Goal: Check status: Check status

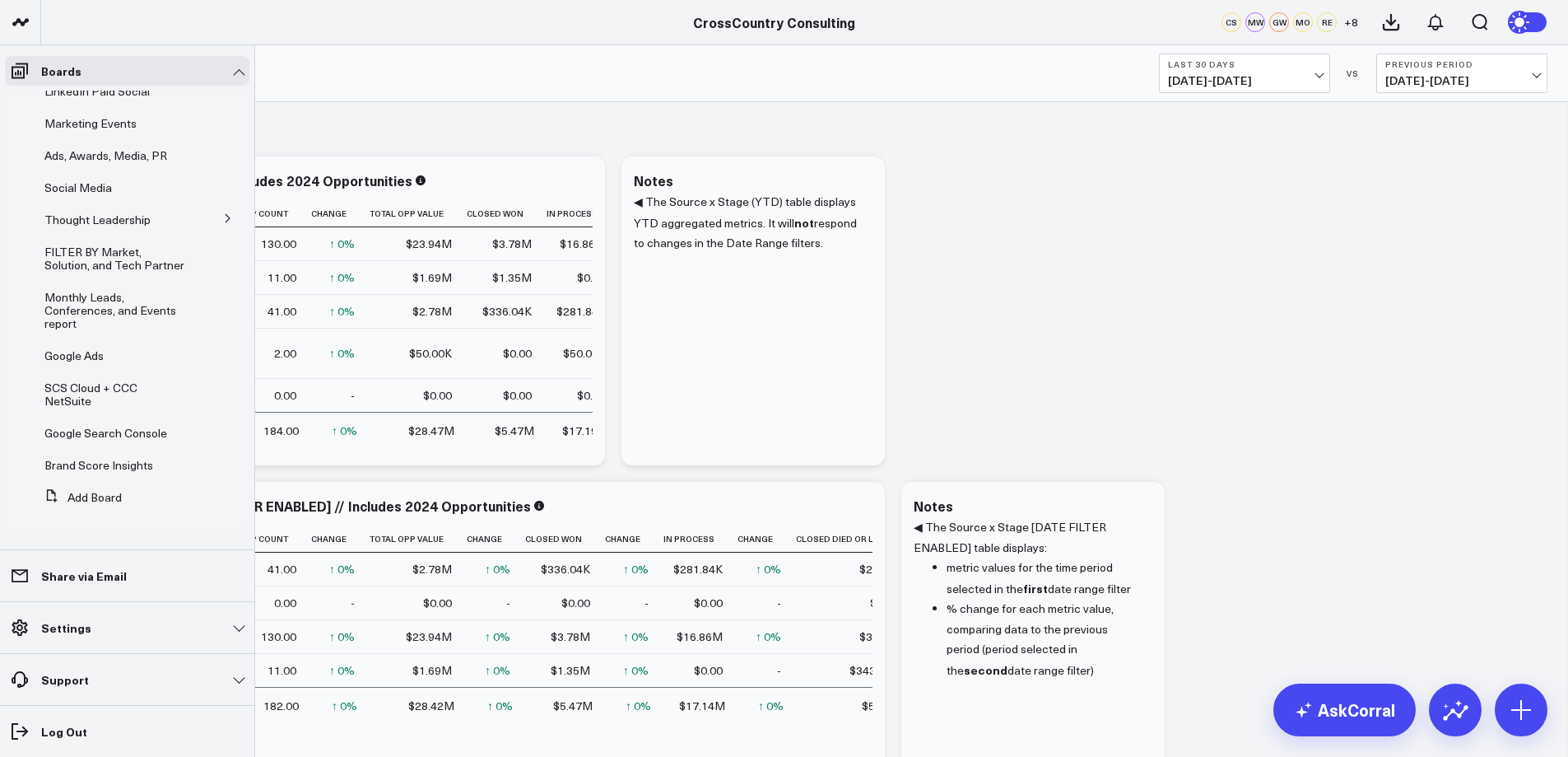
scroll to position [324, 0]
click at [70, 394] on span "SCS Cloud + CCC NetSuite" at bounding box center [91, 394] width 93 height 29
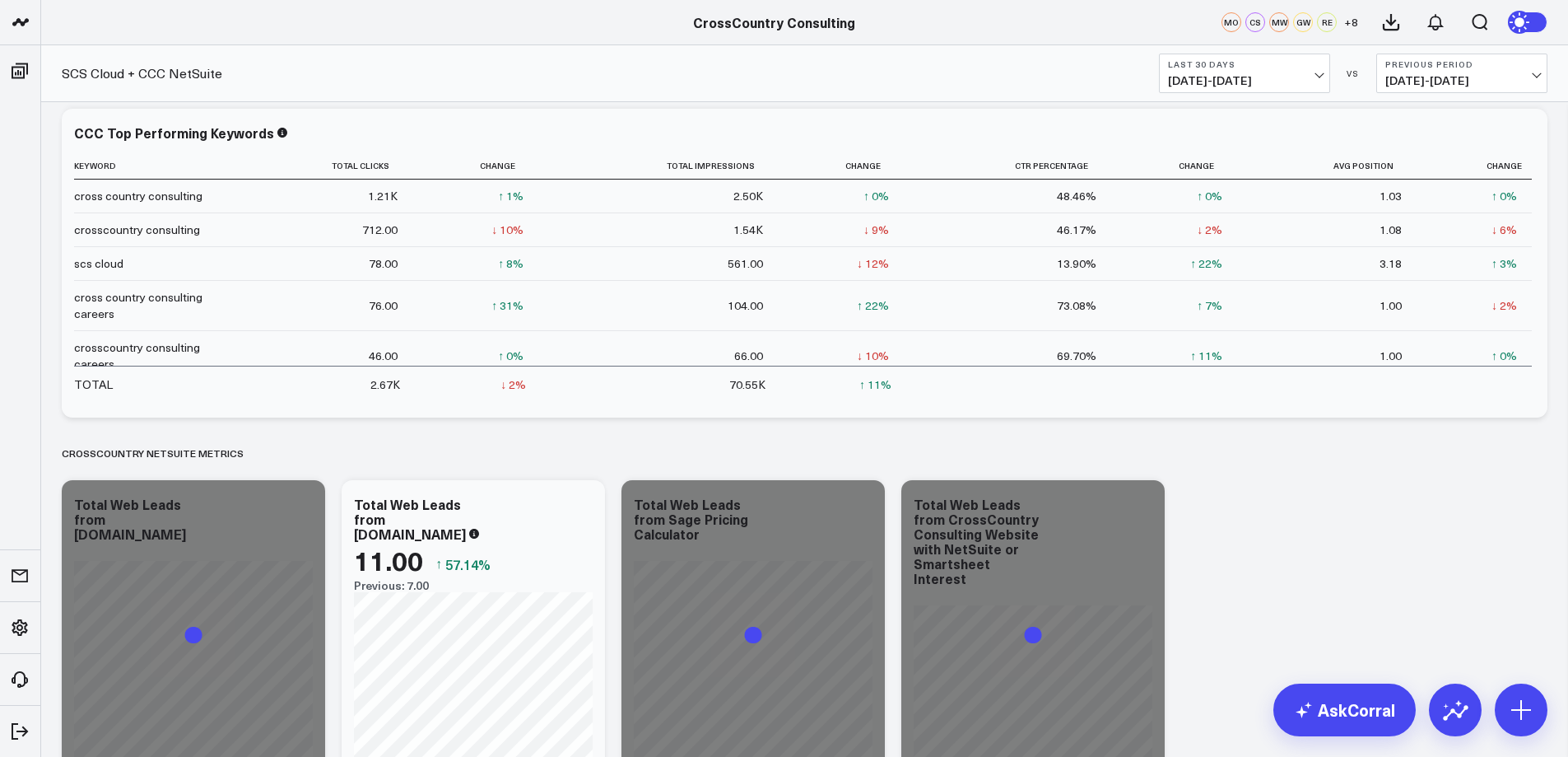
scroll to position [2110, 0]
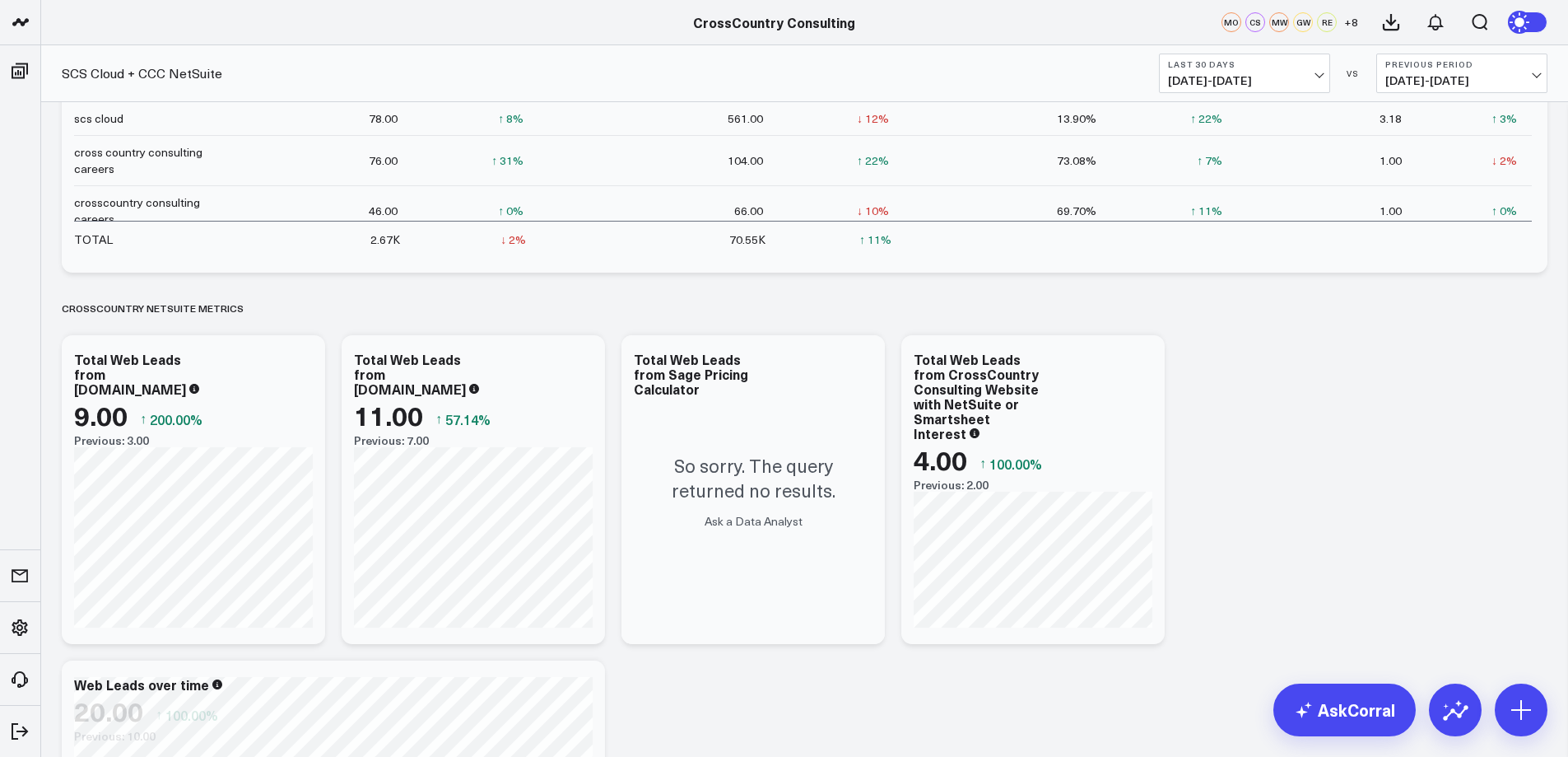
click at [1539, 66] on button "Previous Period [DATE] - [DATE]" at bounding box center [1462, 73] width 171 height 39
click at [1438, 206] on link "No Comparison" at bounding box center [1462, 205] width 169 height 31
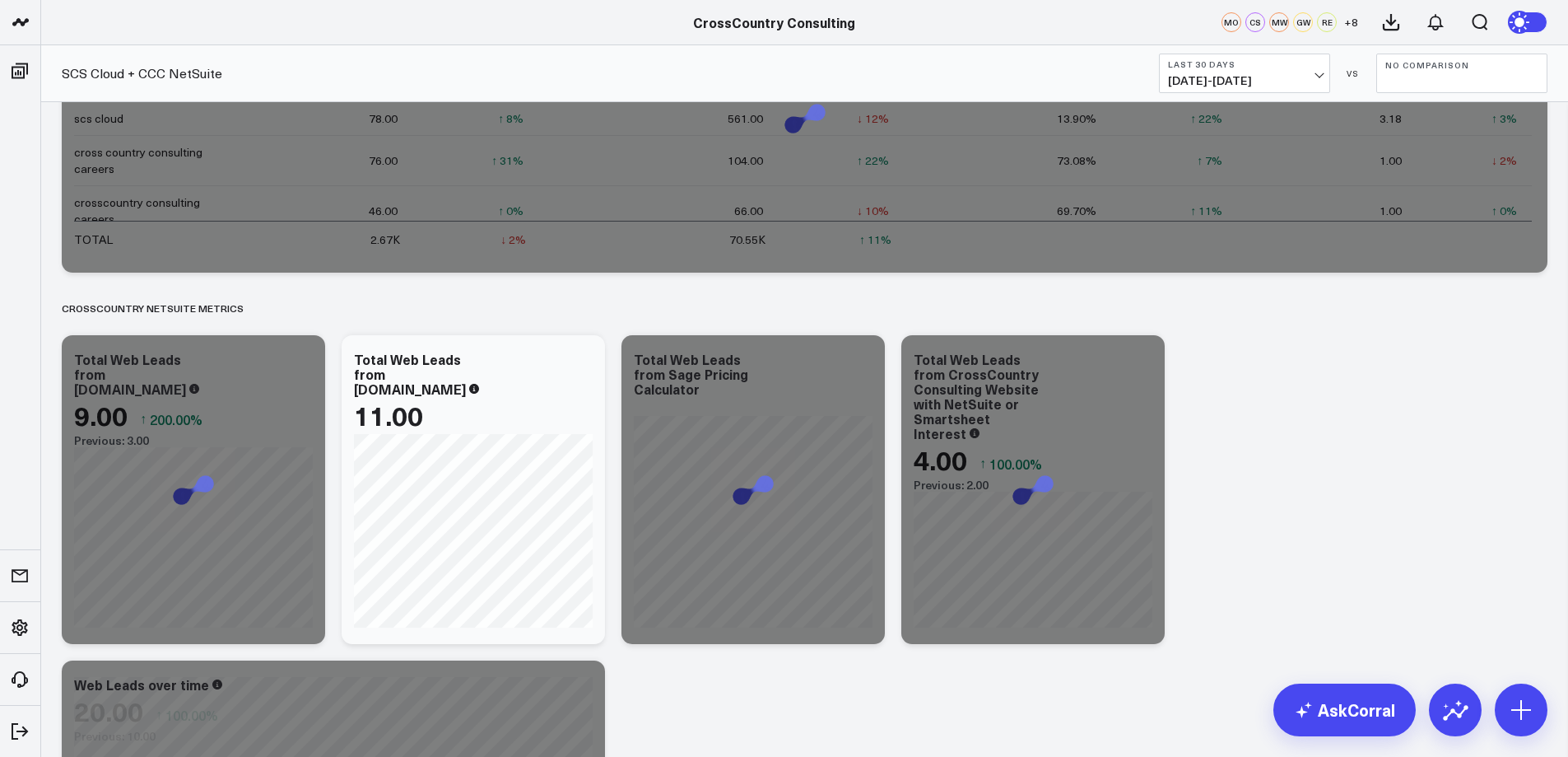
click at [1326, 76] on button "Last 30 Days [DATE] - [DATE]" at bounding box center [1245, 73] width 171 height 39
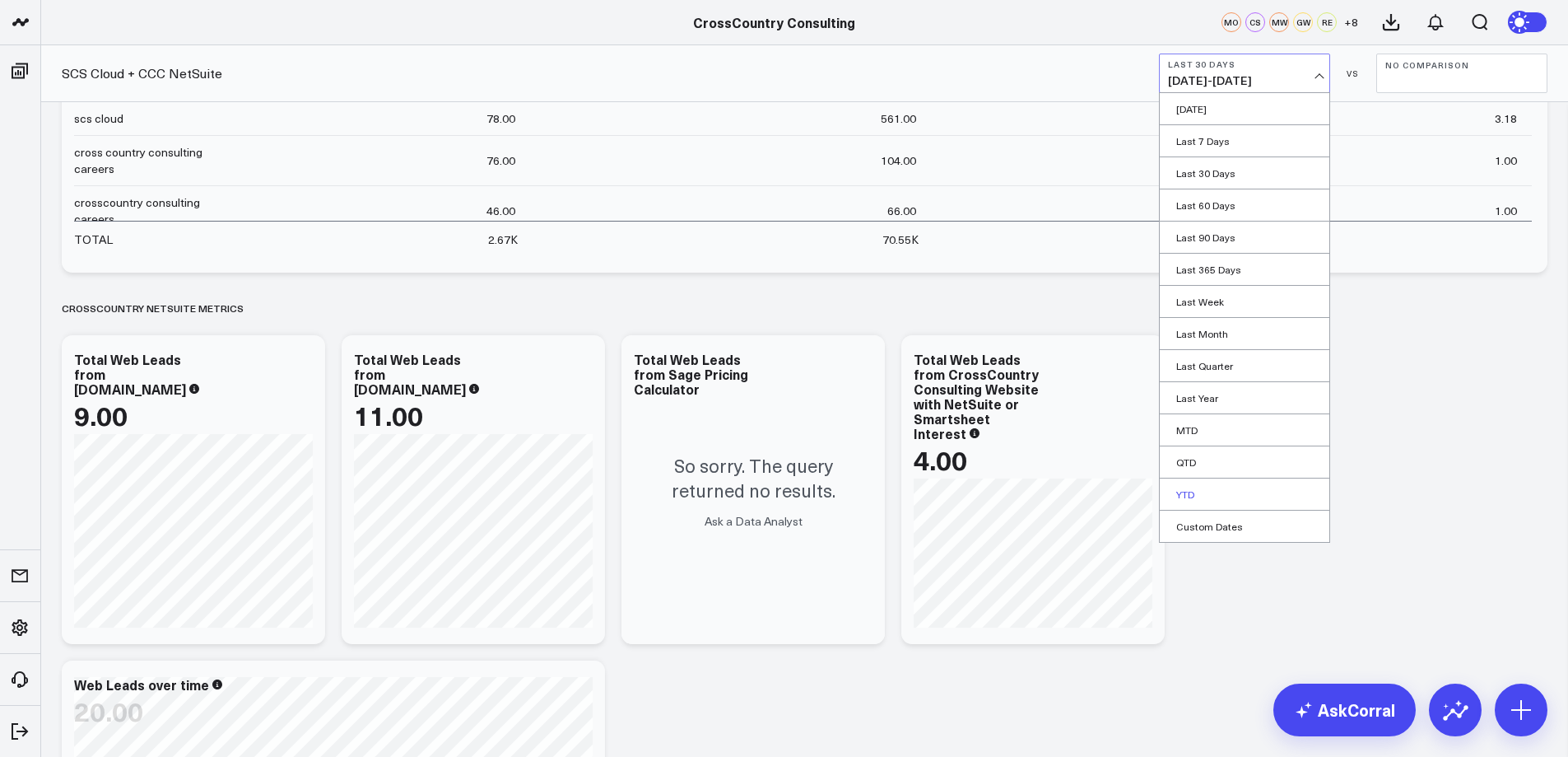
click at [1209, 486] on link "YTD" at bounding box center [1245, 494] width 169 height 31
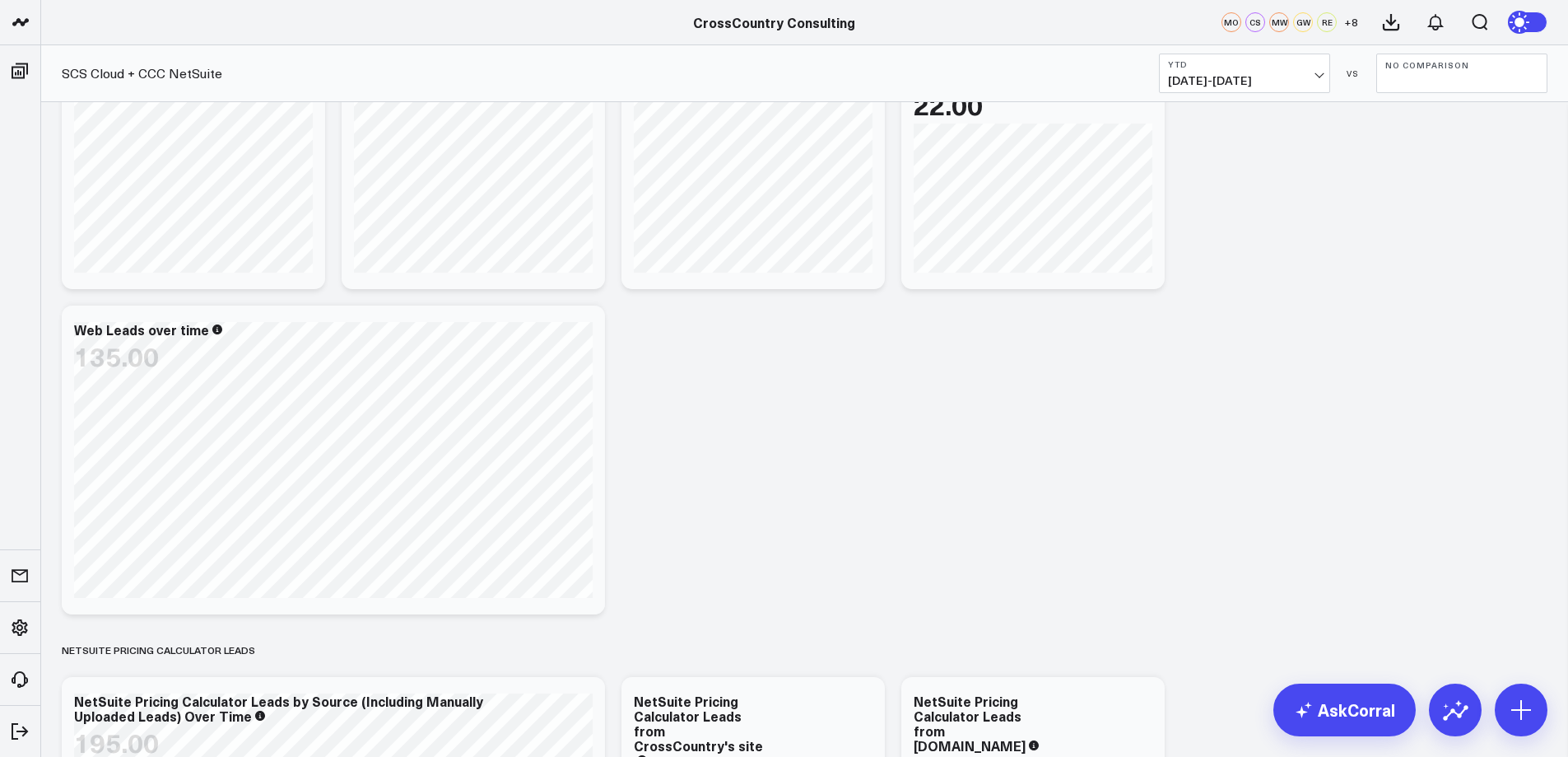
scroll to position [2449, 0]
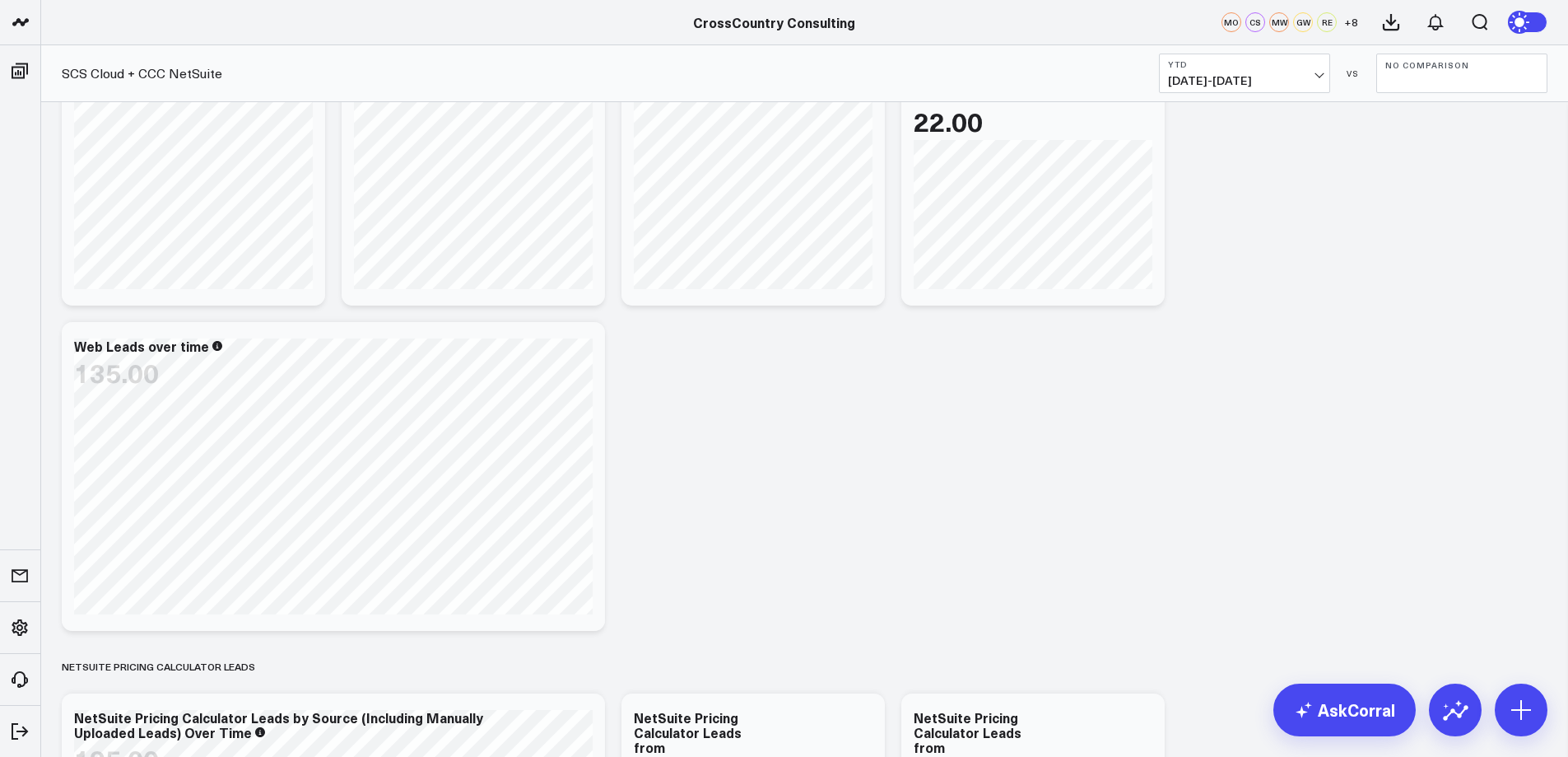
click at [1318, 80] on span "[DATE] - [DATE]" at bounding box center [1245, 80] width 153 height 13
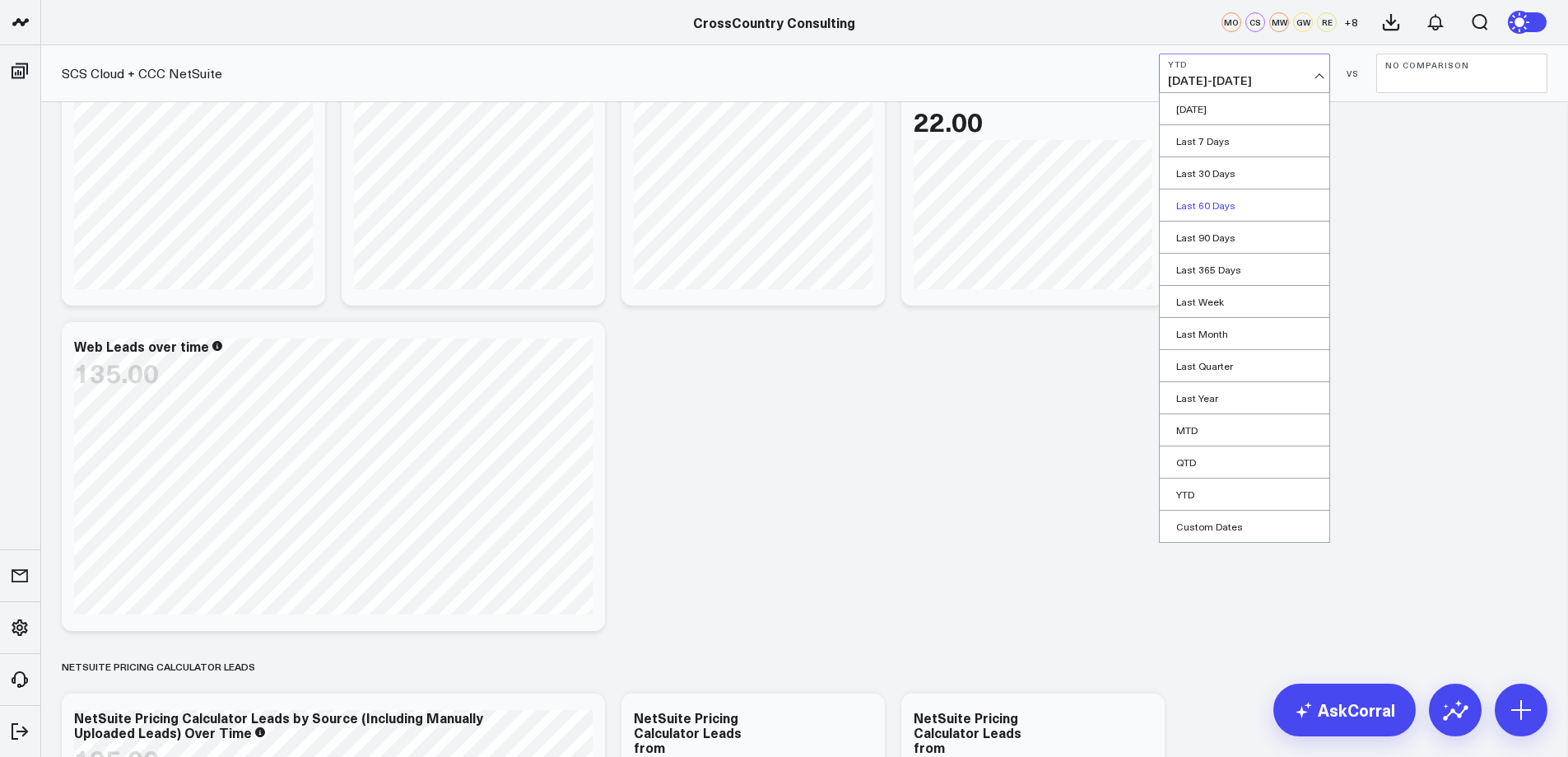
click at [1221, 204] on link "Last 60 Days" at bounding box center [1245, 205] width 169 height 31
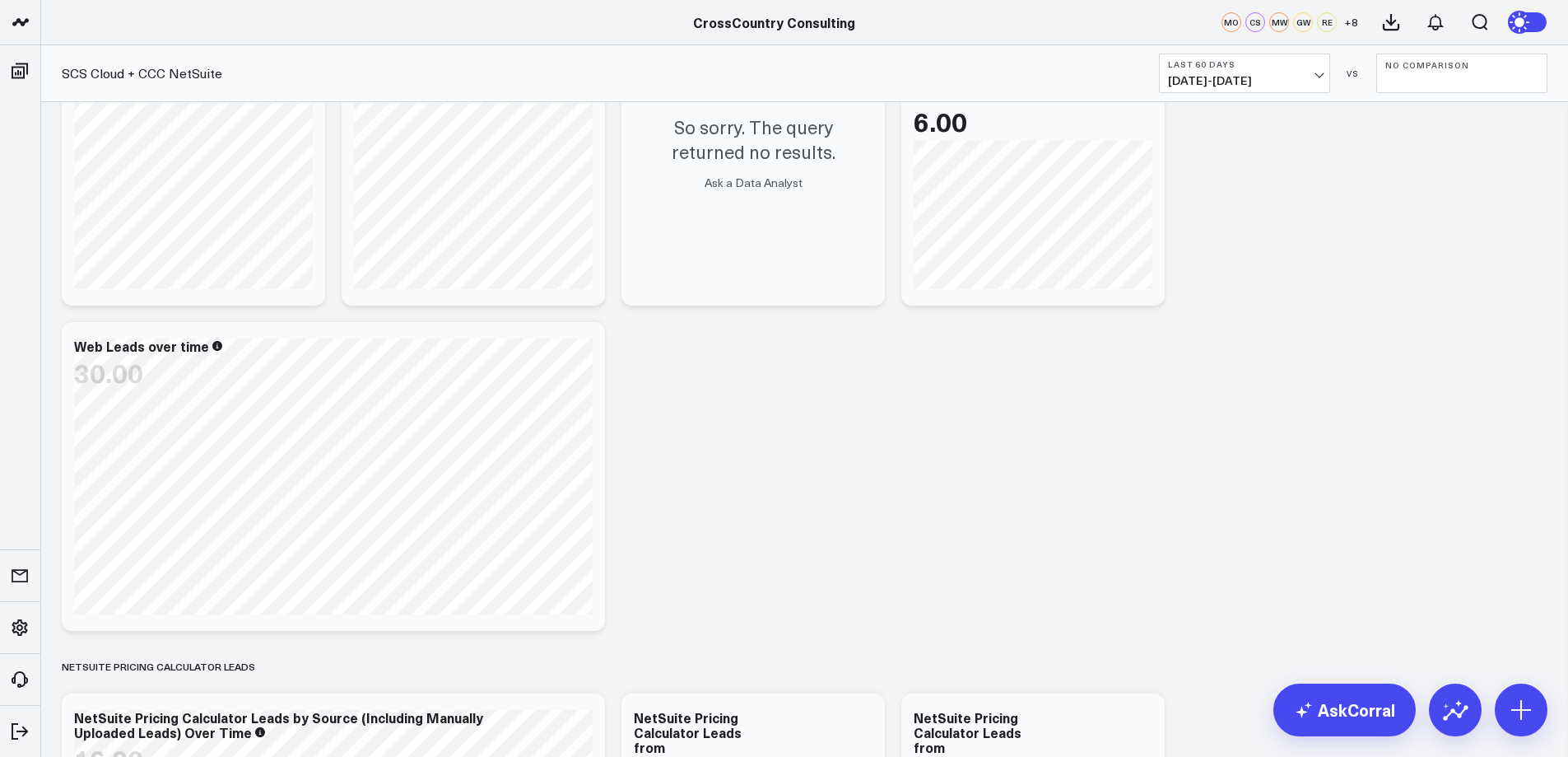
click at [1485, 80] on button "No Comparison" at bounding box center [1462, 73] width 171 height 39
click at [1446, 116] on link "Previous Period" at bounding box center [1462, 108] width 169 height 31
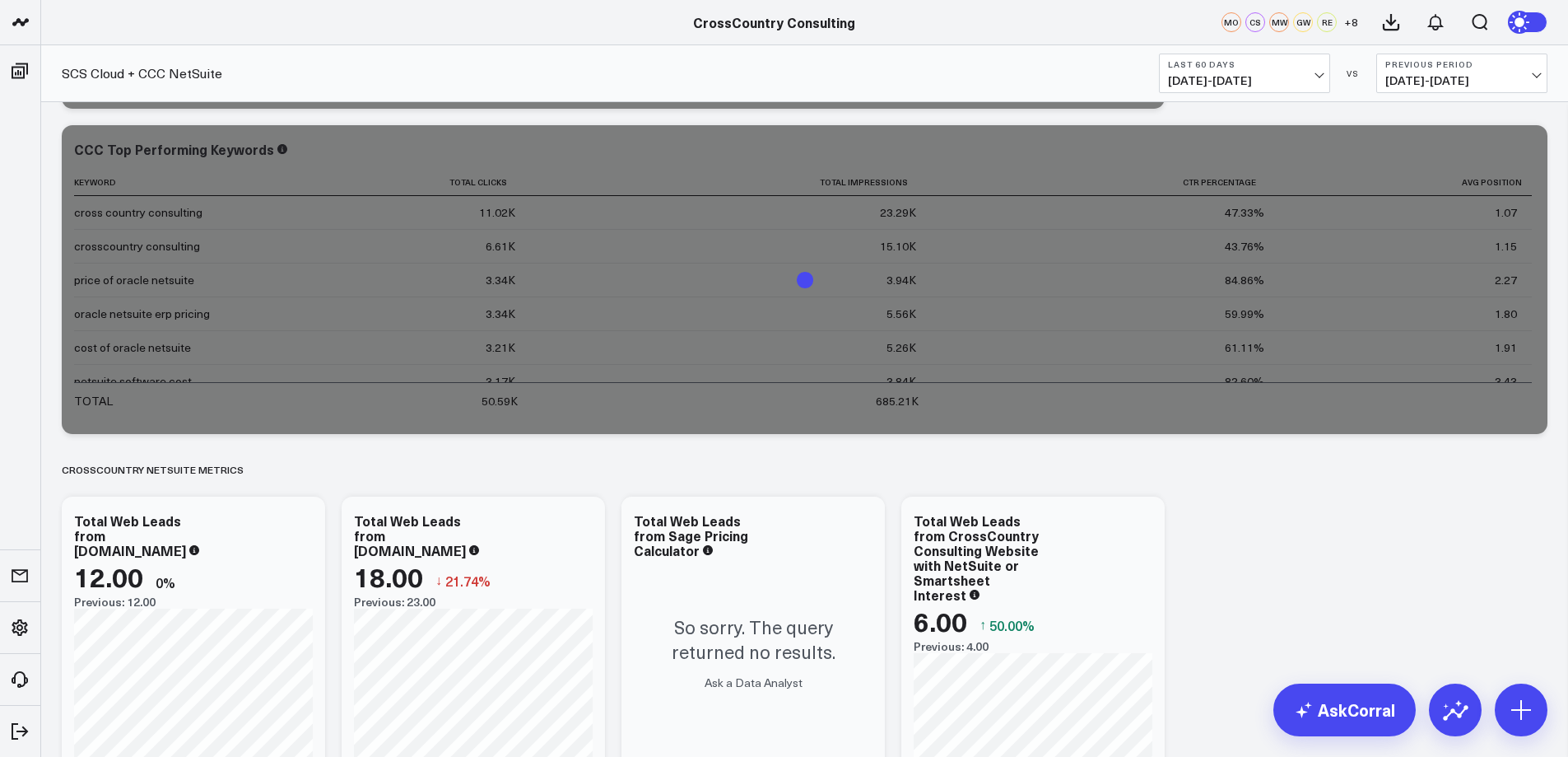
scroll to position [2232, 0]
